Goal: Check status: Check status

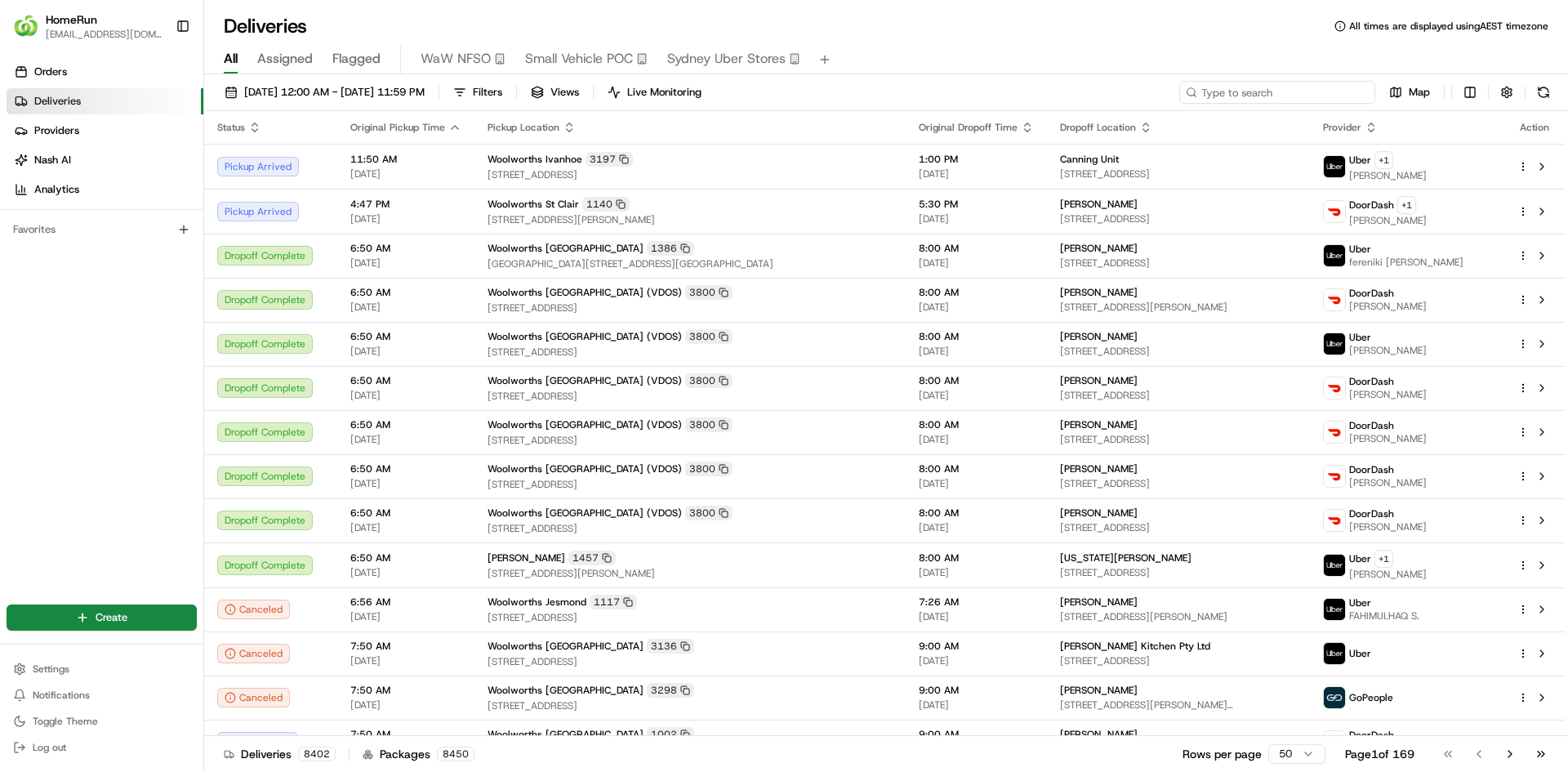
click at [1343, 102] on input at bounding box center [1277, 92] width 196 height 23
paste input "265322022"
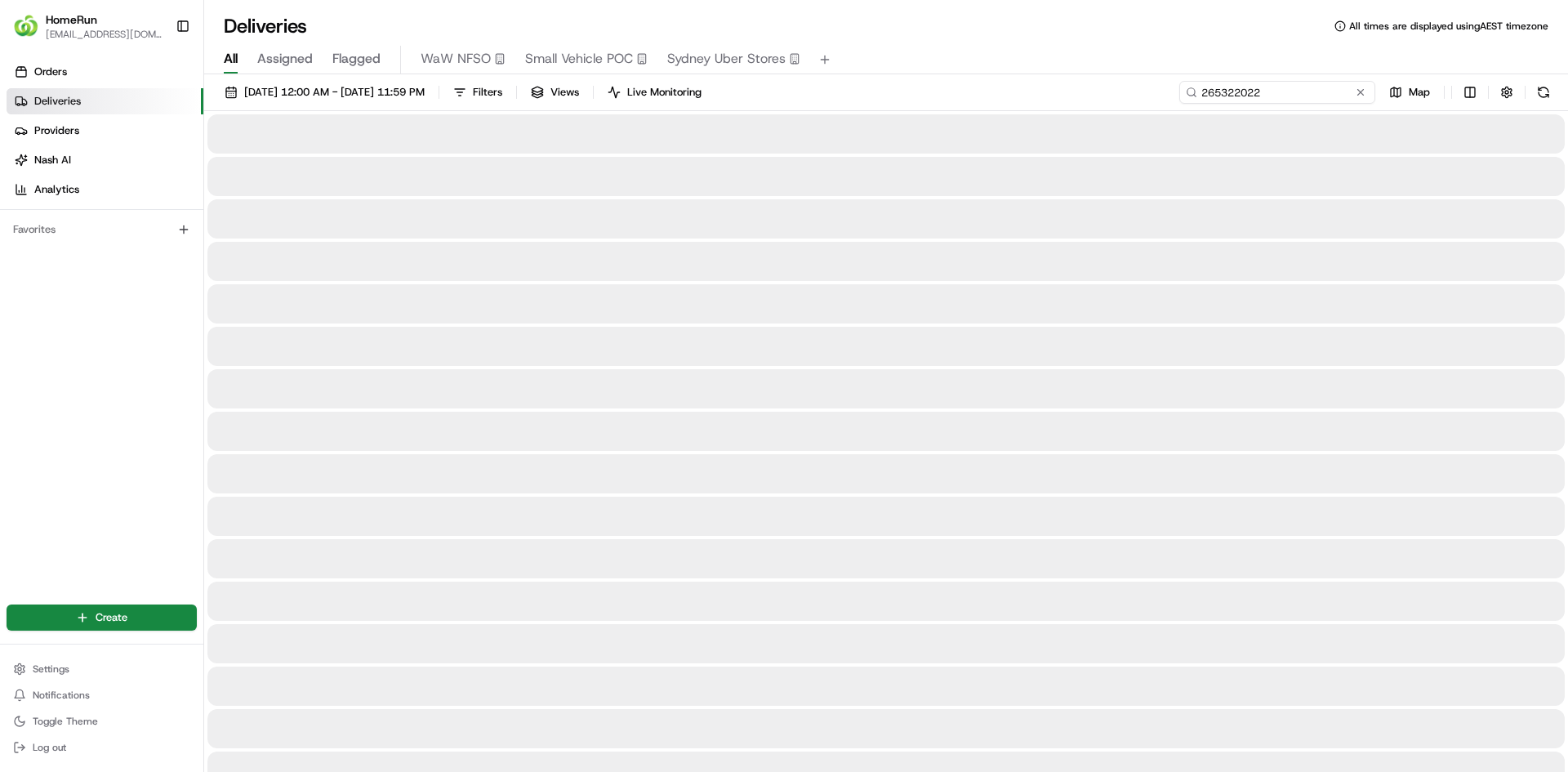
type input "265322022"
click at [1042, 35] on div "Deliveries All times are displayed using AEST timezone" at bounding box center [885, 26] width 1363 height 26
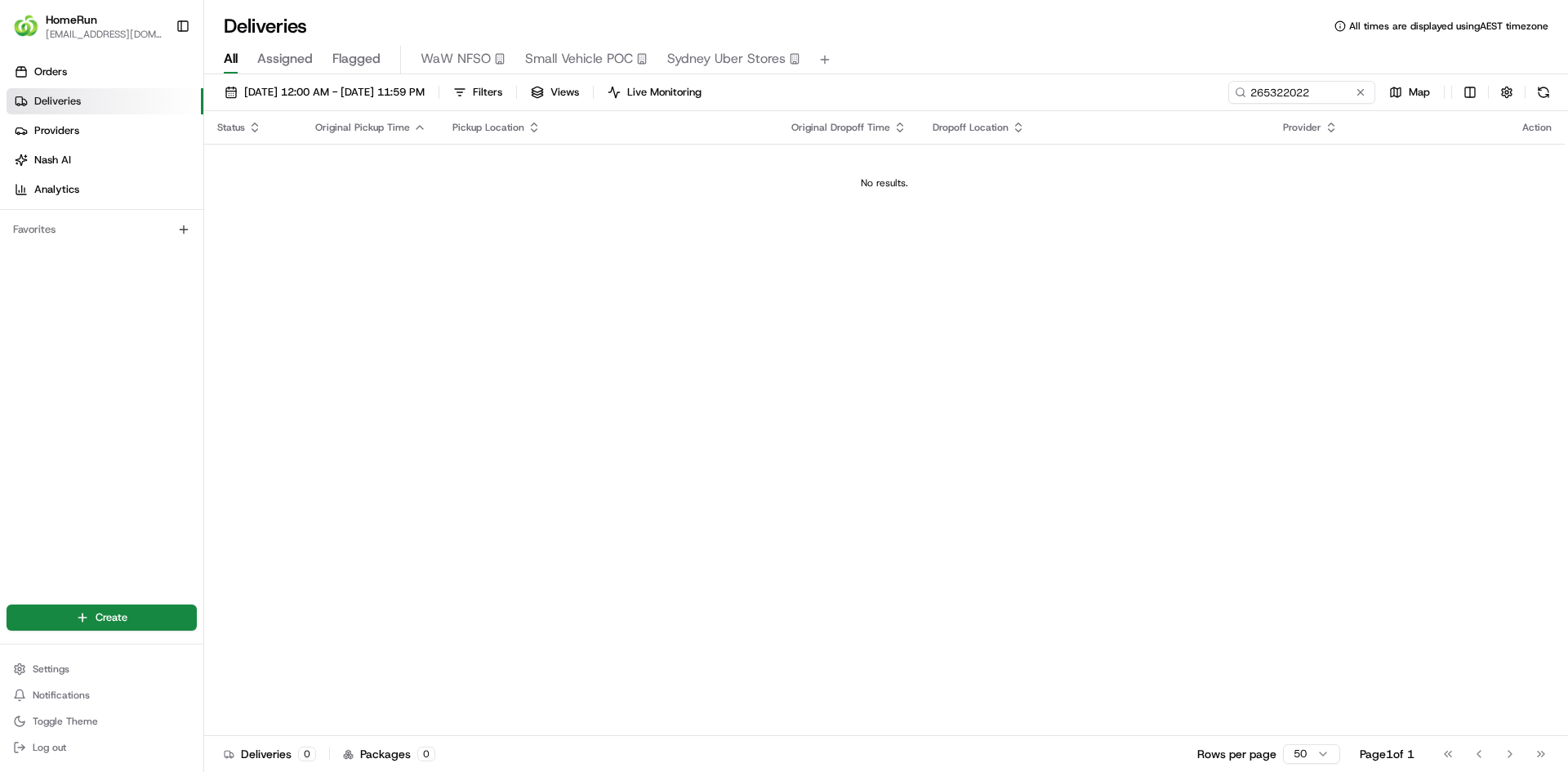
click at [424, 96] on span "[DATE] 12:00 AM - [DATE] 11:59 PM" at bounding box center [334, 92] width 180 height 15
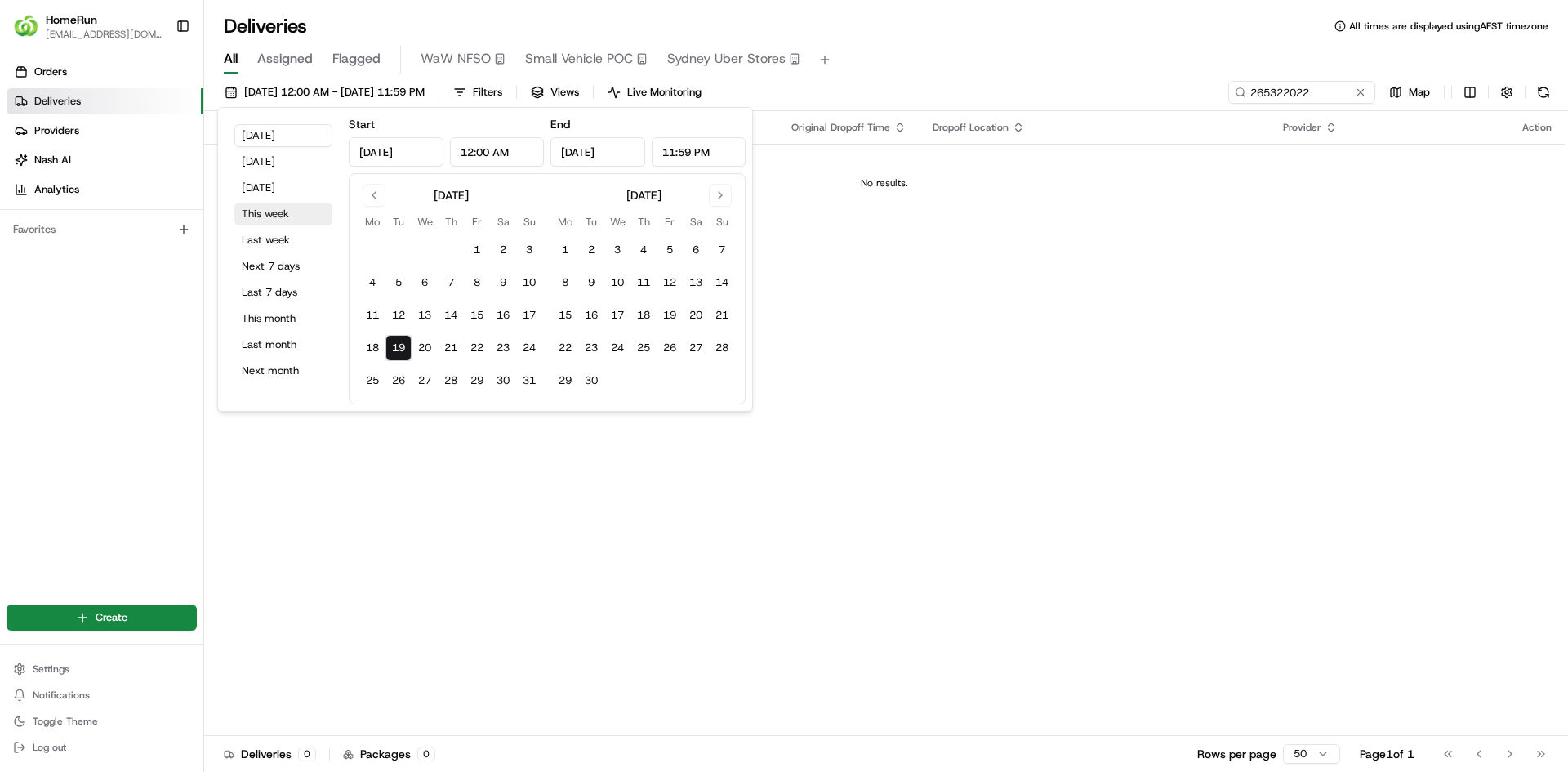
click at [295, 208] on button "This week" at bounding box center [283, 214] width 98 height 23
type input "[DATE]"
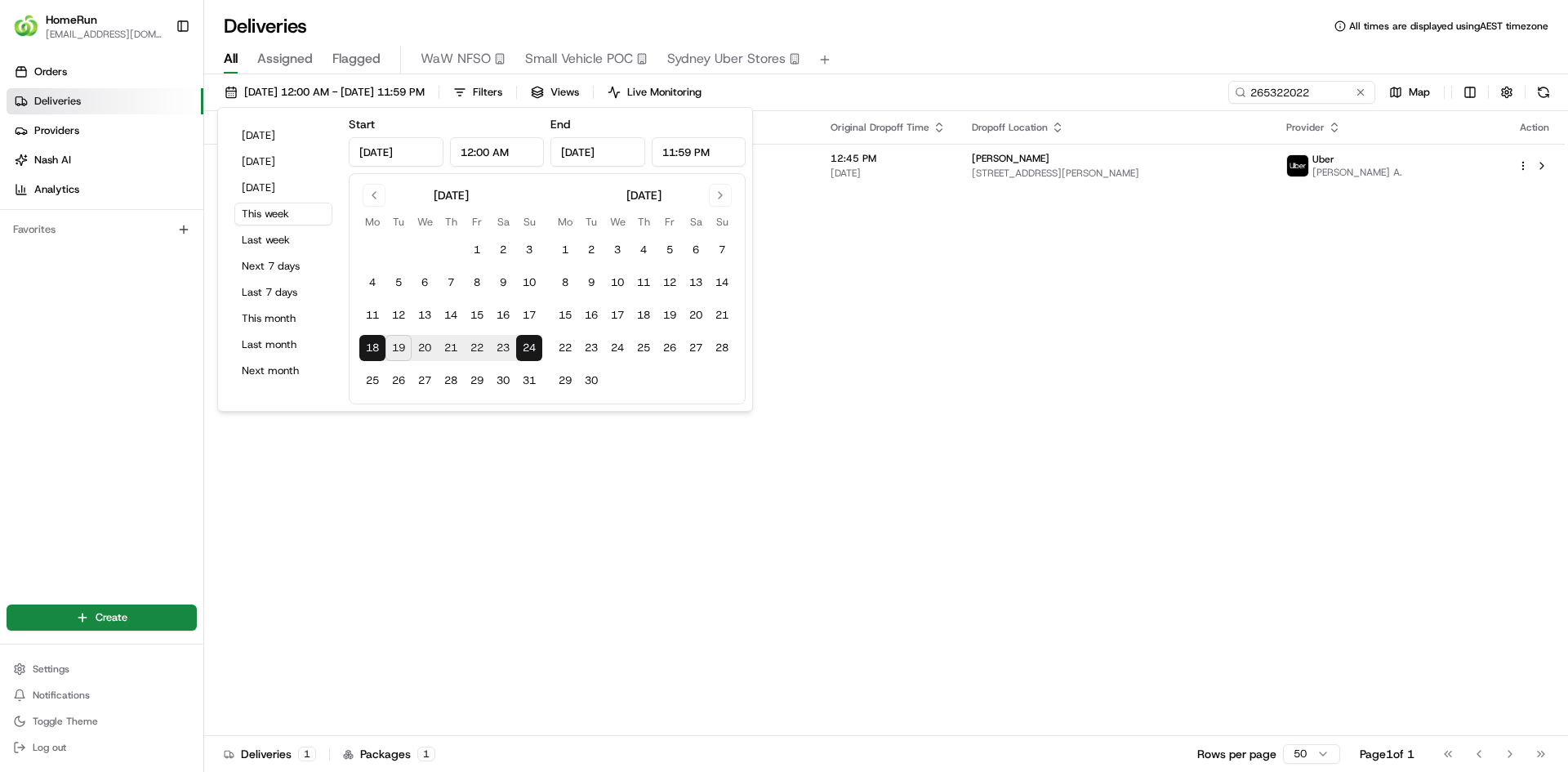
click at [996, 31] on div "Deliveries All times are displayed using AEST timezone" at bounding box center [885, 26] width 1363 height 26
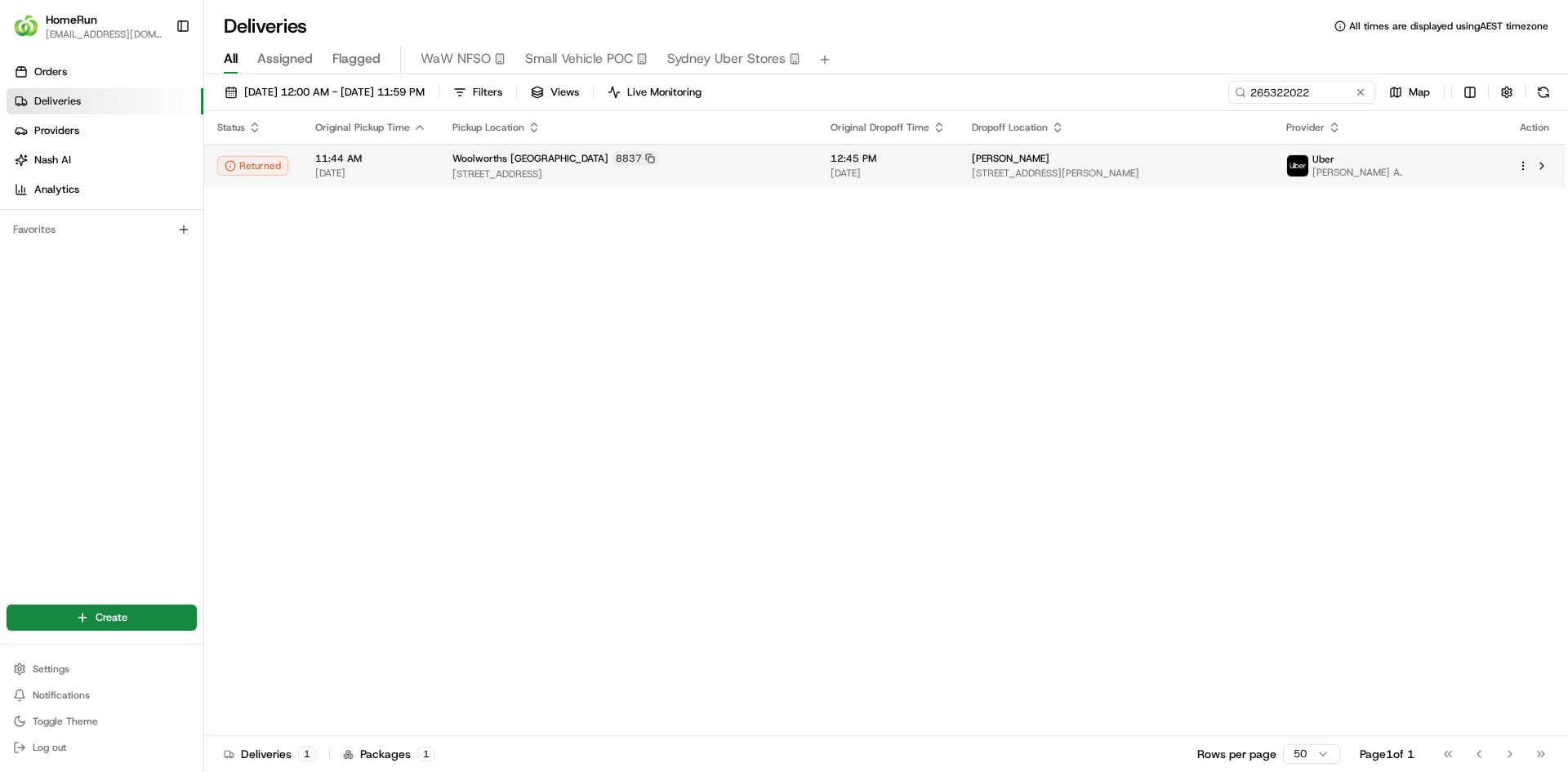
click at [1198, 177] on span "[STREET_ADDRESS][PERSON_NAME]" at bounding box center [1115, 172] width 288 height 13
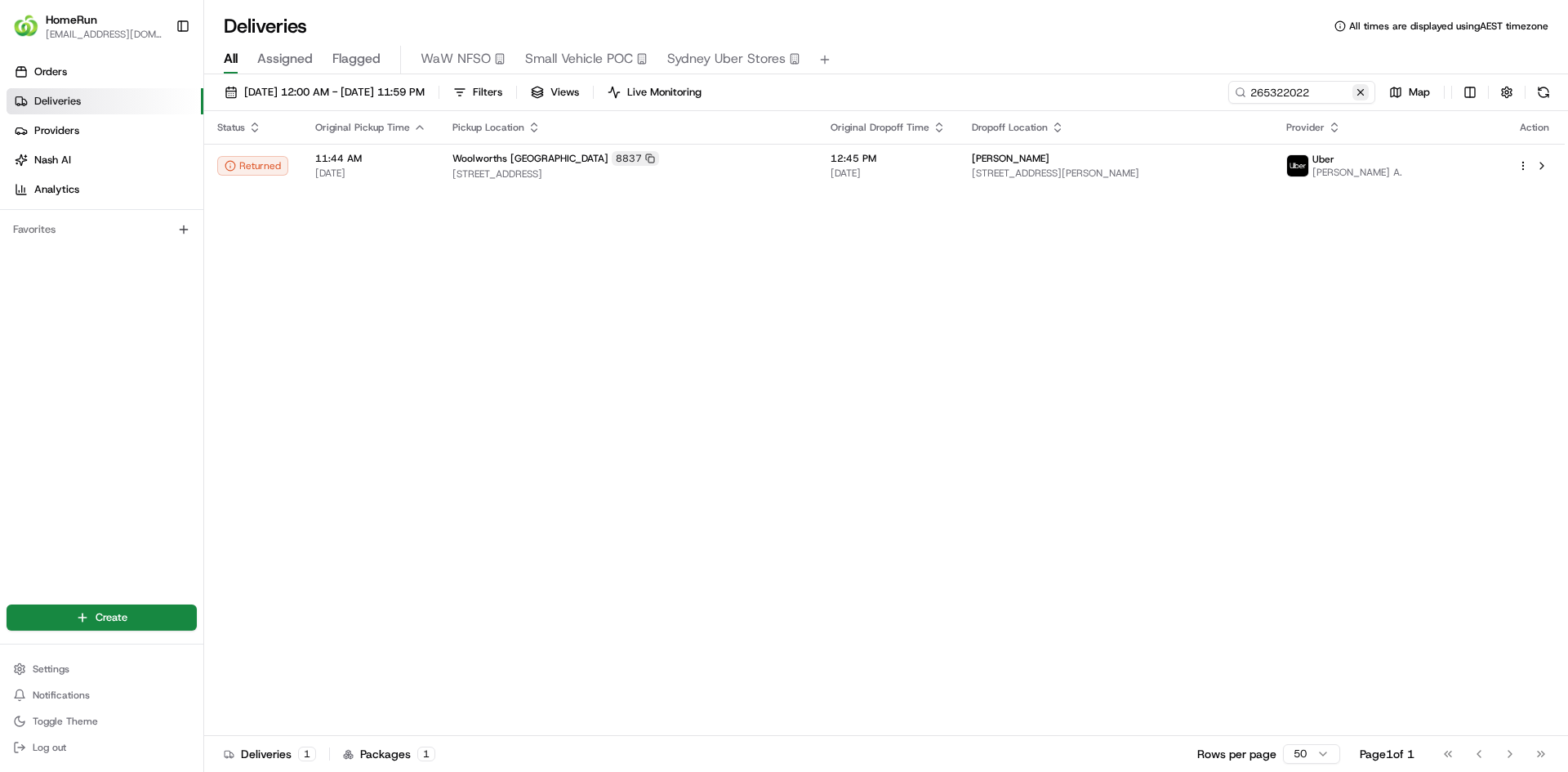
click at [1361, 91] on button at bounding box center [1360, 92] width 17 height 17
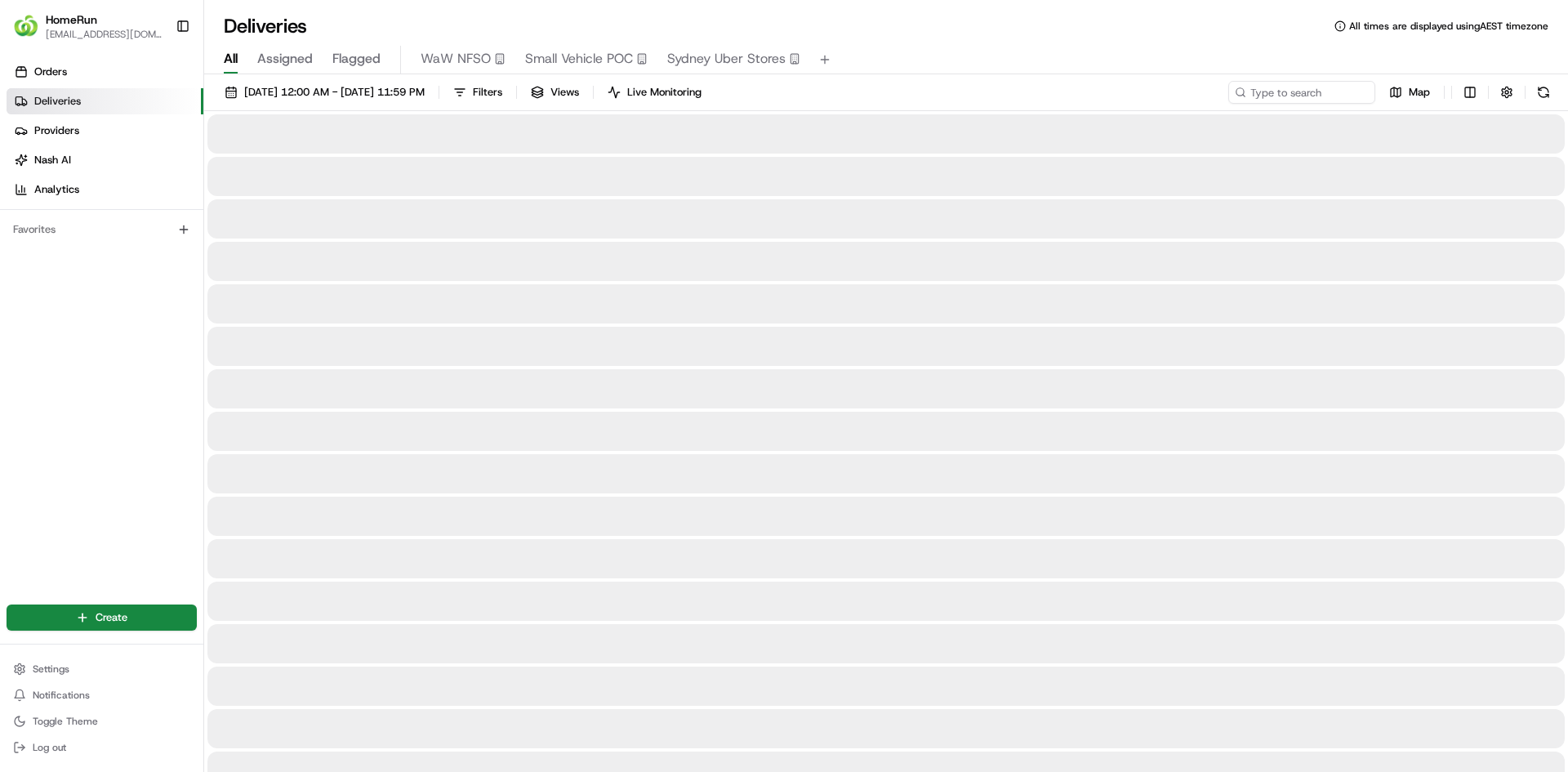
drag, startPoint x: 1228, startPoint y: 45, endPoint x: 1566, endPoint y: 27, distance: 338.5
click at [1239, 45] on div "All Assigned Flagged WaW NFSO Small Vehicle POC [GEOGRAPHIC_DATA] Uber Stores" at bounding box center [885, 56] width 1363 height 35
